Goal: Navigation & Orientation: Find specific page/section

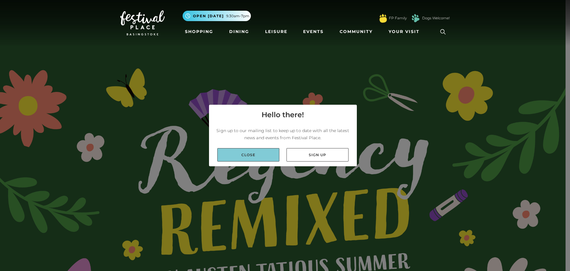
click at [259, 154] on link "Close" at bounding box center [248, 154] width 62 height 13
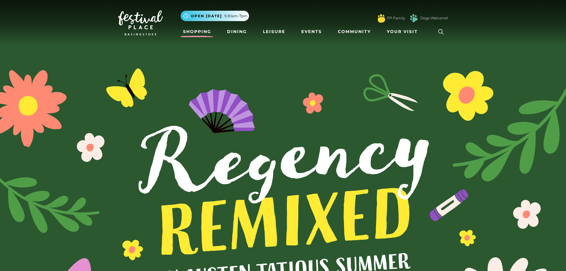
click at [195, 32] on link "Shopping" at bounding box center [197, 31] width 33 height 11
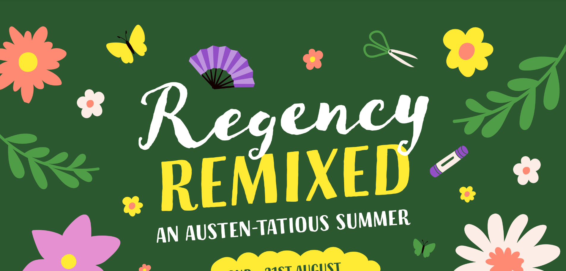
scroll to position [119, 0]
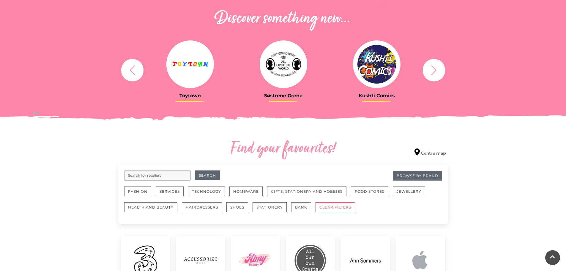
scroll to position [208, 0]
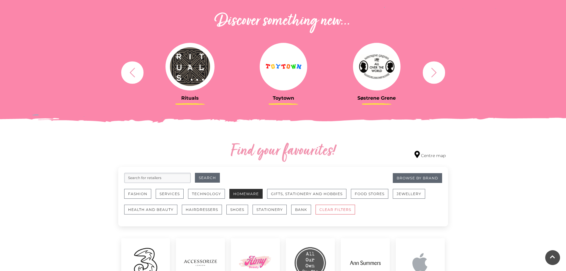
click at [248, 195] on button "Homeware" at bounding box center [245, 194] width 33 height 10
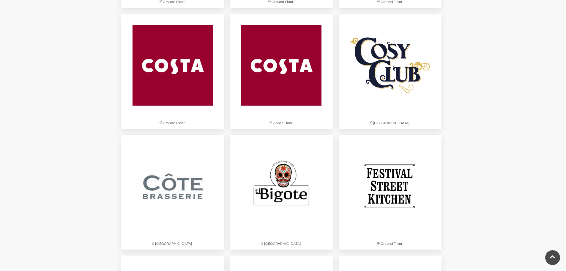
scroll to position [921, 0]
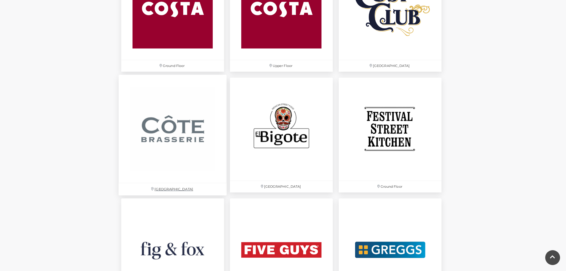
click at [177, 130] on img at bounding box center [172, 129] width 108 height 108
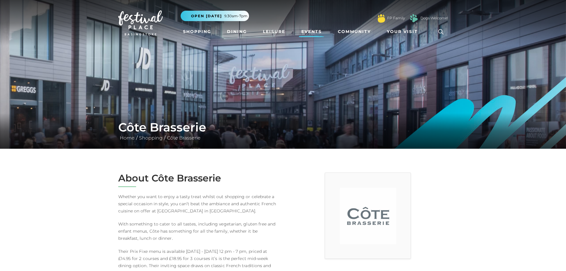
click at [310, 30] on link "Events" at bounding box center [311, 31] width 25 height 11
